Goal: Information Seeking & Learning: Learn about a topic

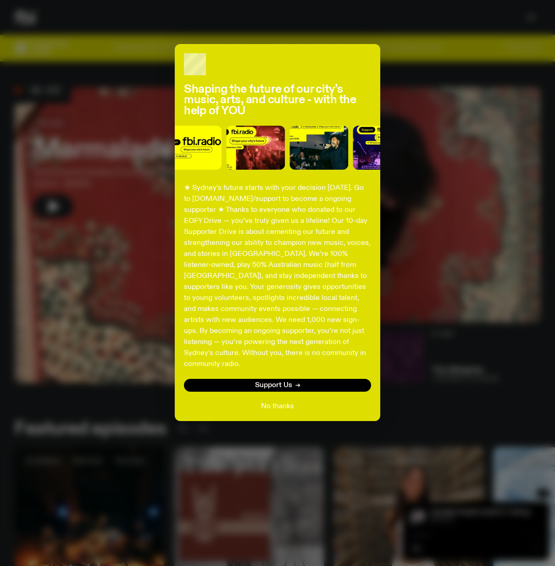
click at [269, 401] on button "No thanks" at bounding box center [277, 406] width 33 height 11
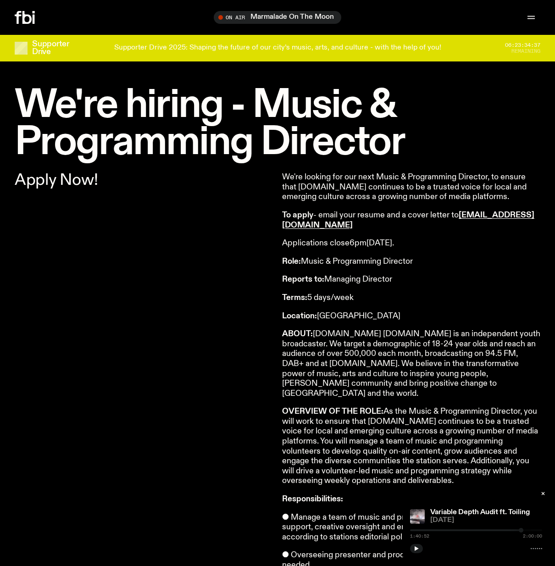
click at [438, 244] on p "Applications close 6pm, Tuesday 23rd September." at bounding box center [411, 243] width 258 height 10
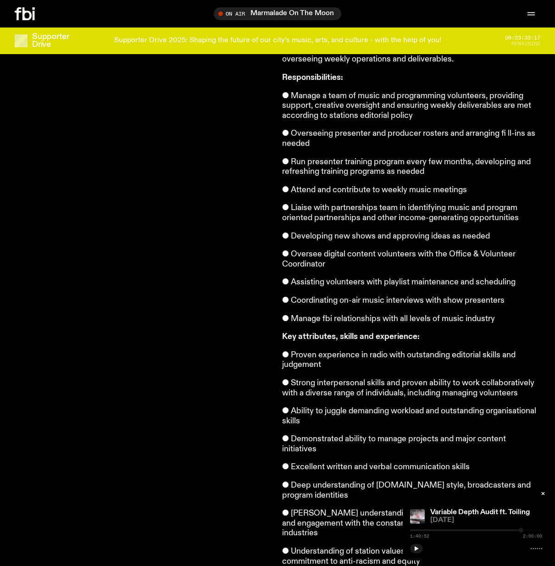
scroll to position [406, 0]
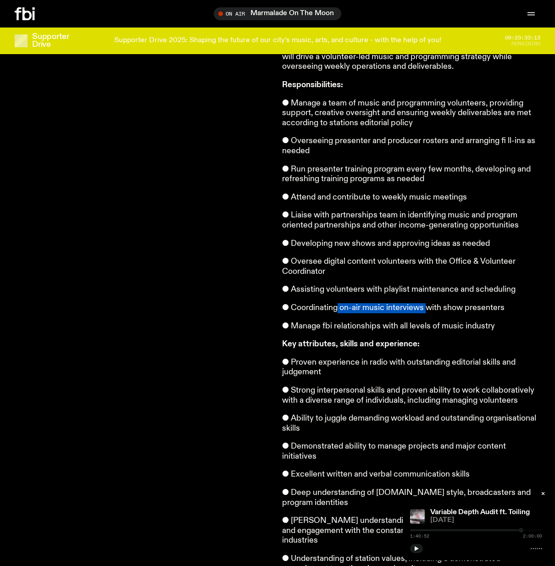
drag, startPoint x: 338, startPoint y: 300, endPoint x: 427, endPoint y: 297, distance: 89.4
click at [427, 303] on p "● Coordinating on-air music interviews with show presenters" at bounding box center [411, 308] width 258 height 10
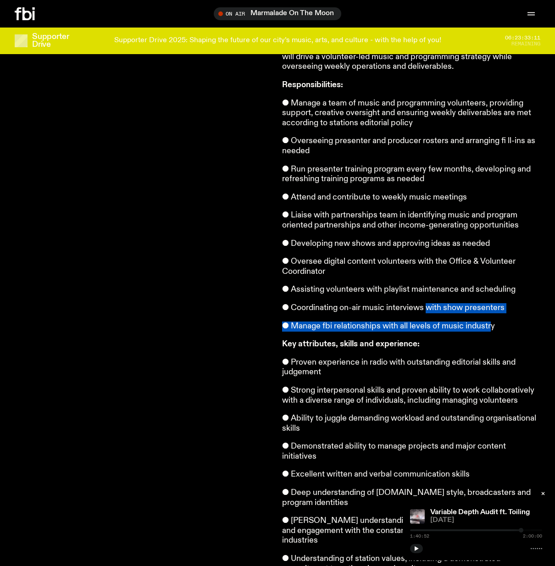
drag, startPoint x: 427, startPoint y: 297, endPoint x: 489, endPoint y: 308, distance: 62.9
click at [489, 308] on article "We're looking for our next Music & Programming Director, to ensure that fbi.rad…" at bounding box center [411, 193] width 258 height 871
click at [489, 321] on p "● Manage fbi relationships with all levels of music industry" at bounding box center [411, 326] width 258 height 10
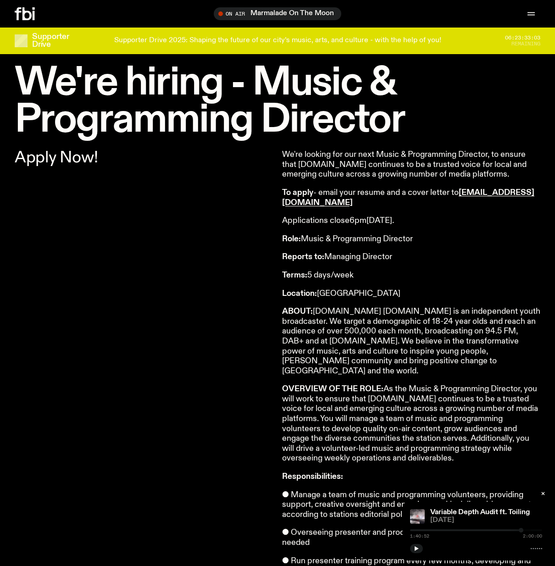
scroll to position [0, 0]
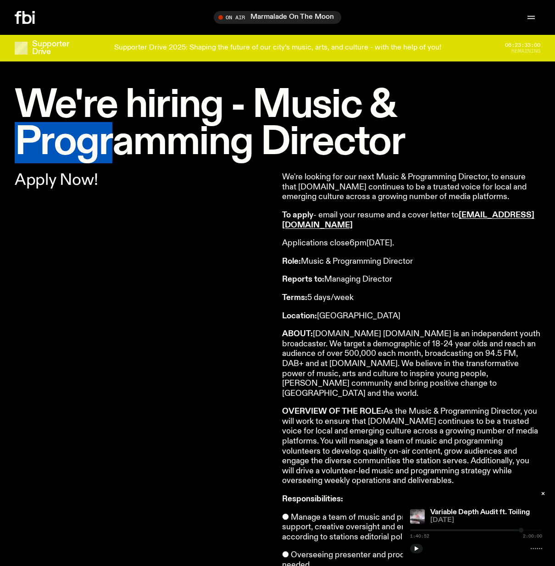
drag, startPoint x: 21, startPoint y: 138, endPoint x: 127, endPoint y: 131, distance: 107.1
click at [121, 132] on div "We're hiring - Music & Programming Director" at bounding box center [277, 124] width 555 height 74
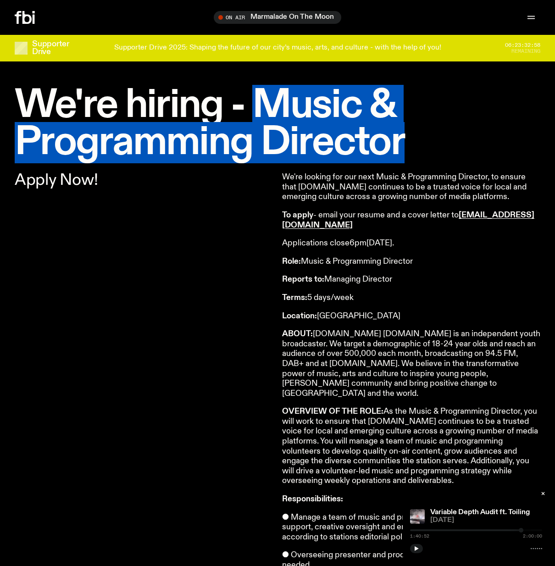
drag, startPoint x: 251, startPoint y: 101, endPoint x: 424, endPoint y: 74, distance: 174.9
click at [406, 142] on h1 "We're hiring - Music & Programming Director" at bounding box center [277, 124] width 525 height 74
copy h1 "Music & Programming Director"
